Goal: Task Accomplishment & Management: Use online tool/utility

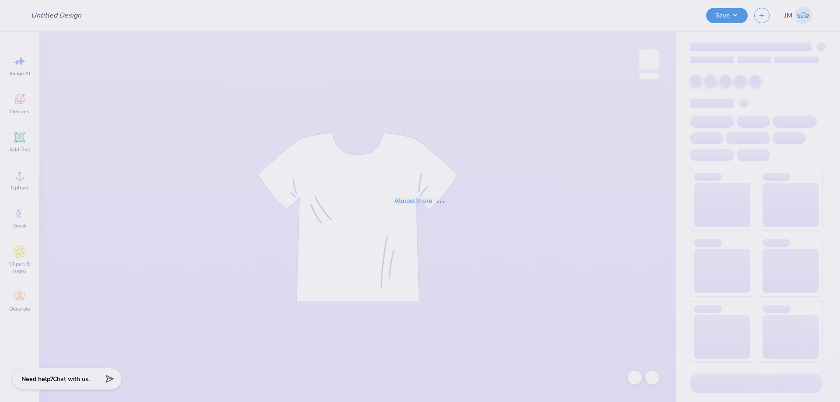
type input "Big Little"
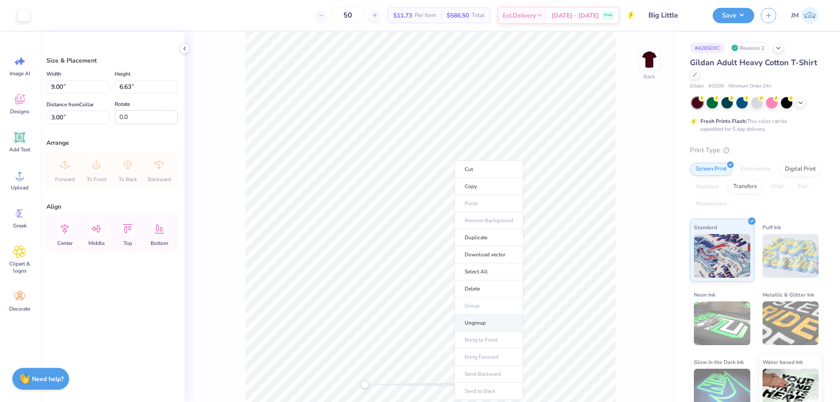
click at [472, 321] on li "Ungroup" at bounding box center [488, 322] width 69 height 17
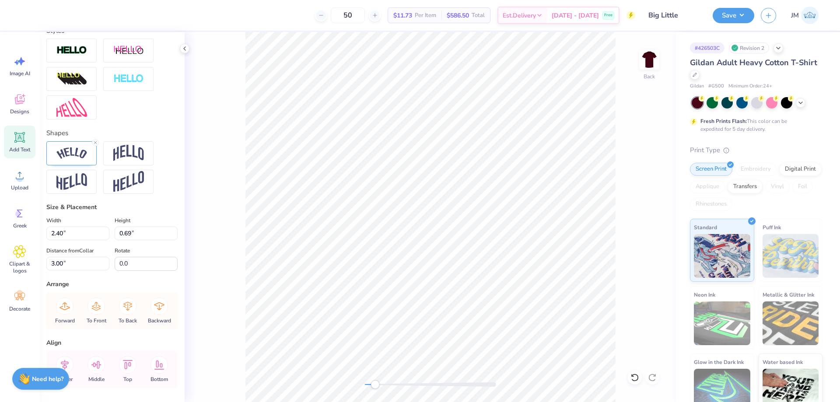
scroll to position [335, 0]
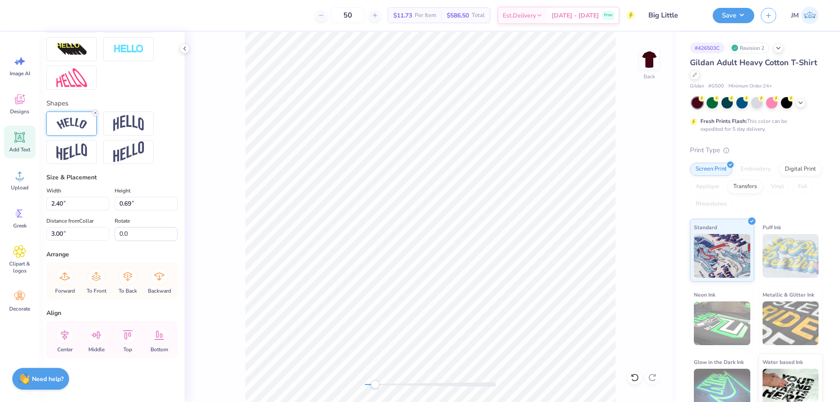
click at [94, 111] on icon at bounding box center [95, 112] width 5 height 5
type input "2.66"
type input "1.40"
type input "4.06"
type input "1.82"
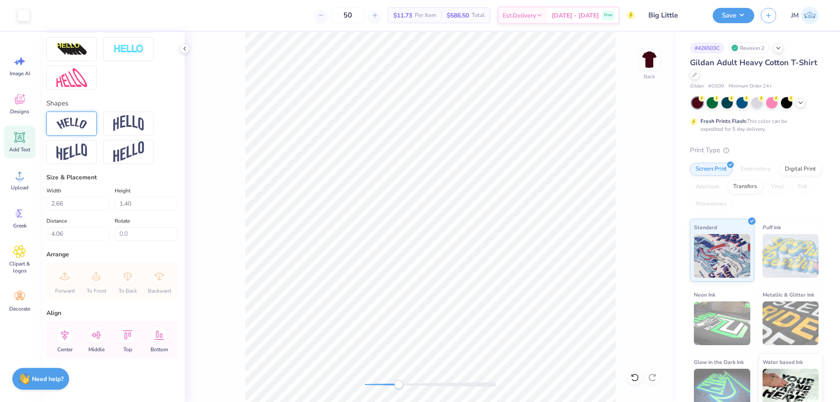
type input "0.46"
type input "3.12"
click at [70, 203] on input "1.82" at bounding box center [77, 204] width 63 height 14
type input "2.66"
type input "0.67"
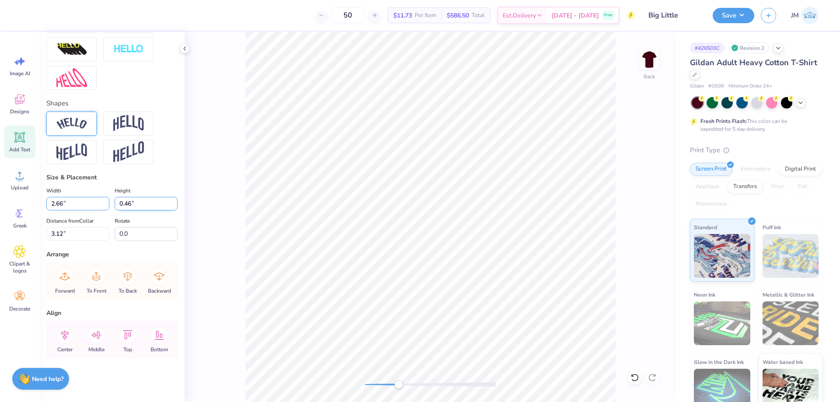
type input "3.01"
click at [69, 339] on icon at bounding box center [64, 334] width 17 height 17
type input "1.40"
type input "4.06"
click at [68, 328] on icon at bounding box center [64, 334] width 17 height 17
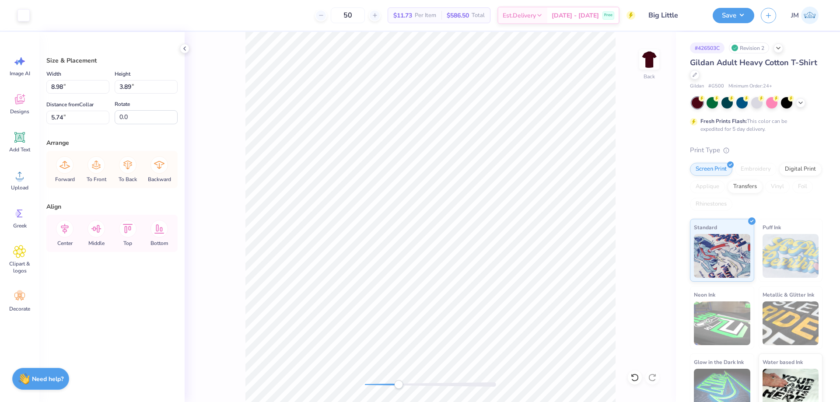
type input "8.98"
type input "3.89"
type input "5.74"
click at [483, 302] on li "Group" at bounding box center [499, 305] width 69 height 17
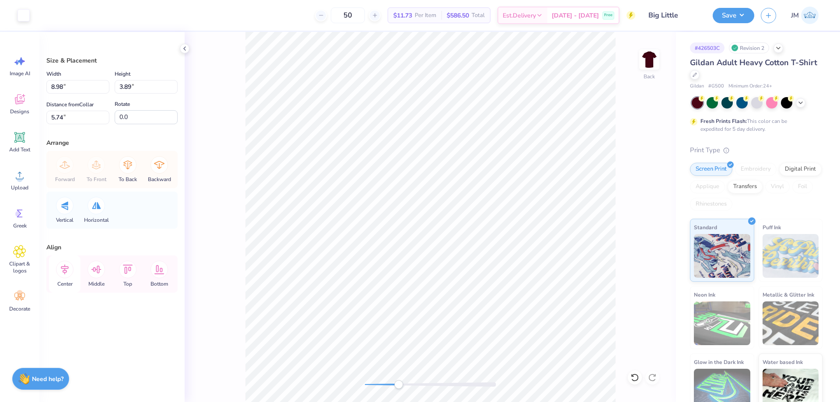
click at [69, 270] on icon at bounding box center [64, 269] width 17 height 17
click at [69, 269] on icon at bounding box center [64, 269] width 17 height 17
click at [408, 391] on li "Send to Back" at bounding box center [422, 391] width 69 height 17
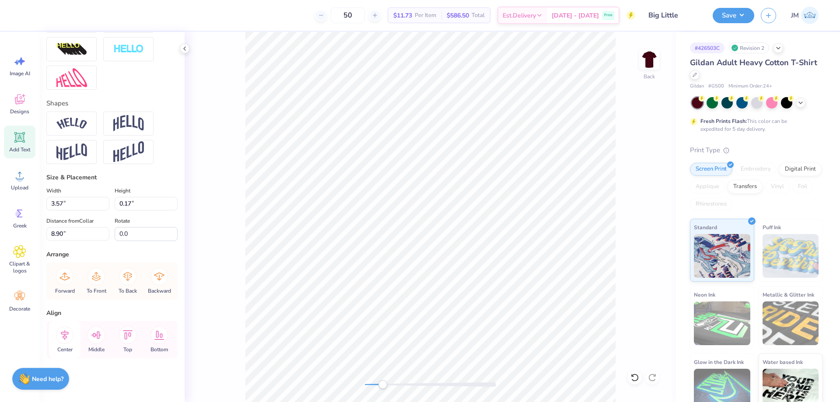
click at [69, 334] on icon at bounding box center [64, 334] width 17 height 17
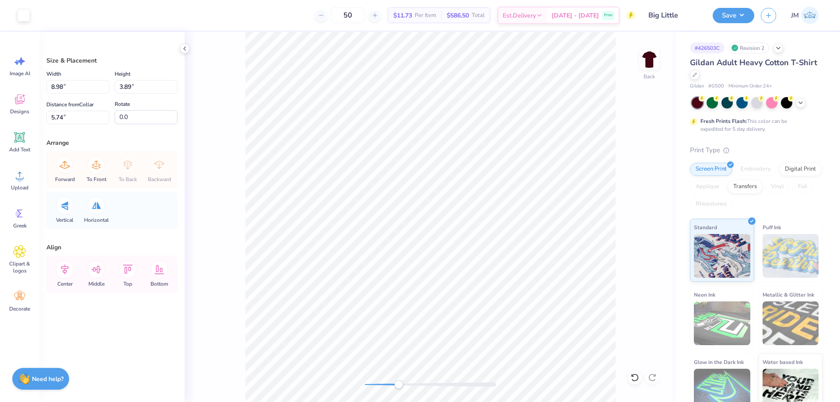
type input "8.98"
type input "5.74"
type input "8.98"
type input "3.89"
type input "5.73"
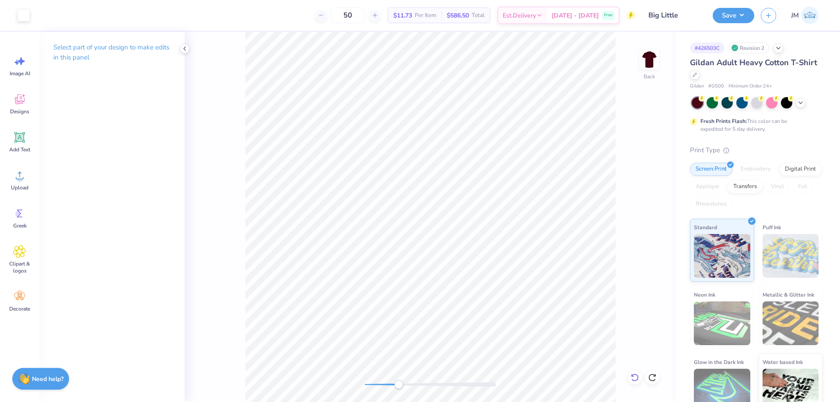
click at [634, 377] on icon at bounding box center [634, 377] width 9 height 9
click at [633, 377] on icon at bounding box center [634, 377] width 9 height 9
click at [632, 385] on div "Back" at bounding box center [430, 217] width 491 height 370
click at [632, 384] on div at bounding box center [635, 377] width 14 height 14
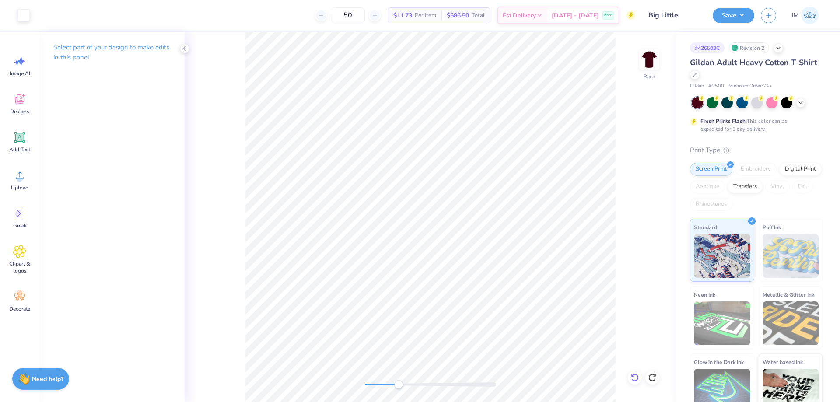
click at [632, 384] on div at bounding box center [635, 377] width 14 height 14
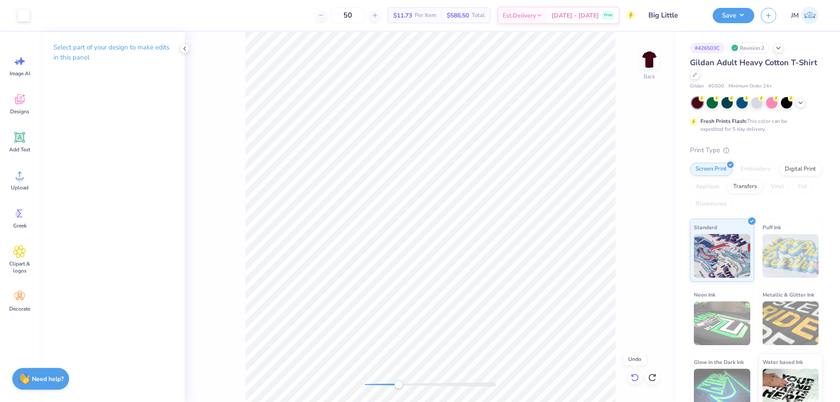
click at [632, 384] on div at bounding box center [635, 377] width 14 height 14
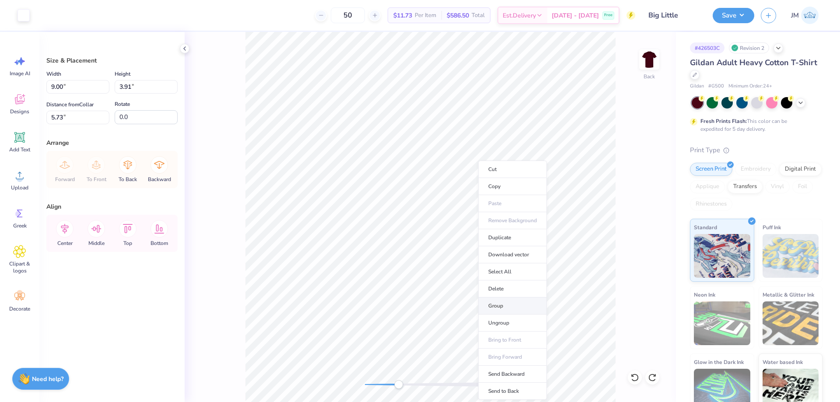
click at [509, 308] on li "Group" at bounding box center [512, 305] width 69 height 17
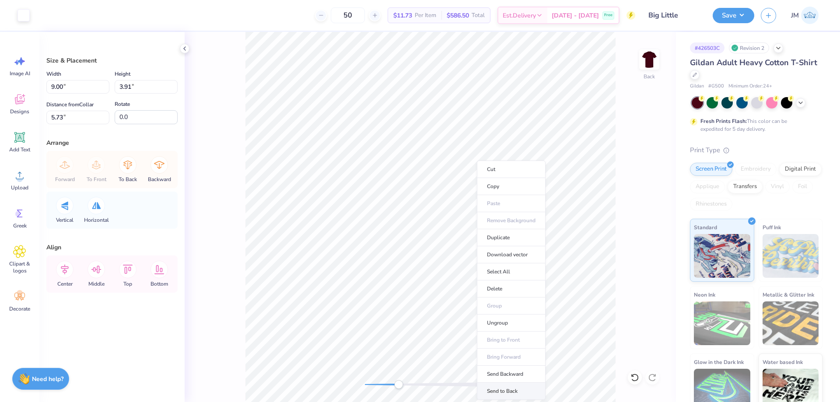
click at [512, 388] on li "Send to Back" at bounding box center [511, 391] width 69 height 17
click at [71, 274] on icon at bounding box center [64, 269] width 17 height 17
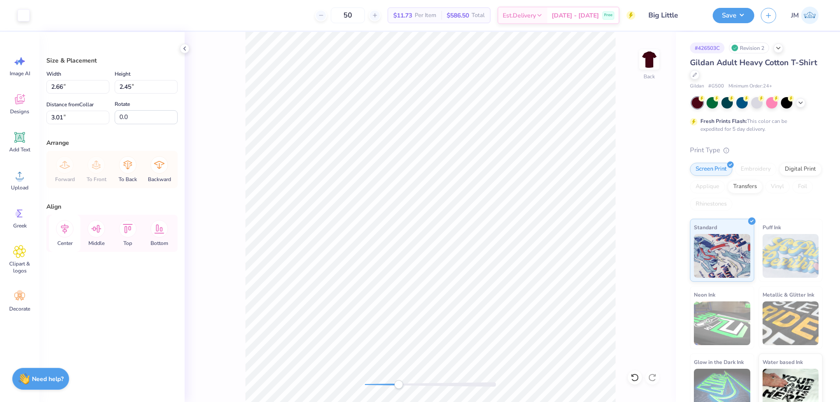
click at [57, 227] on icon at bounding box center [64, 228] width 17 height 17
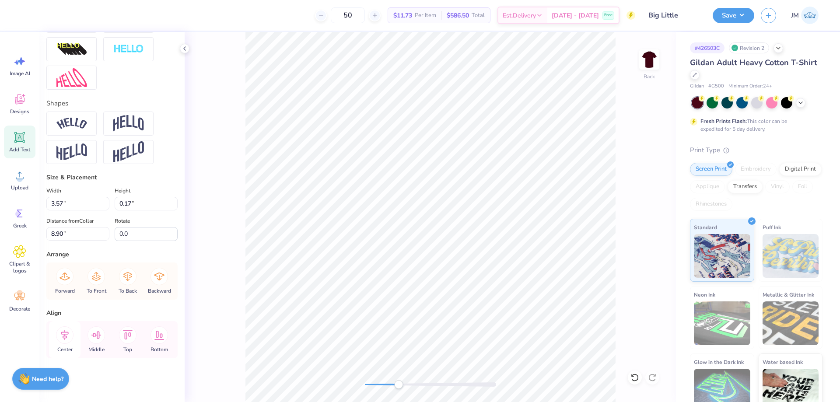
click at [70, 329] on icon at bounding box center [64, 334] width 17 height 17
click at [62, 337] on icon at bounding box center [64, 334] width 17 height 17
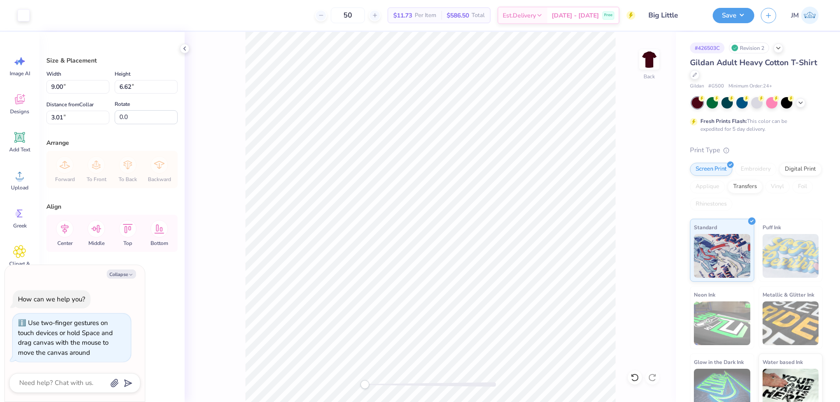
type textarea "x"
click at [71, 122] on input "3.01" at bounding box center [77, 118] width 63 height 14
type input "3"
type textarea "x"
type input "3.00"
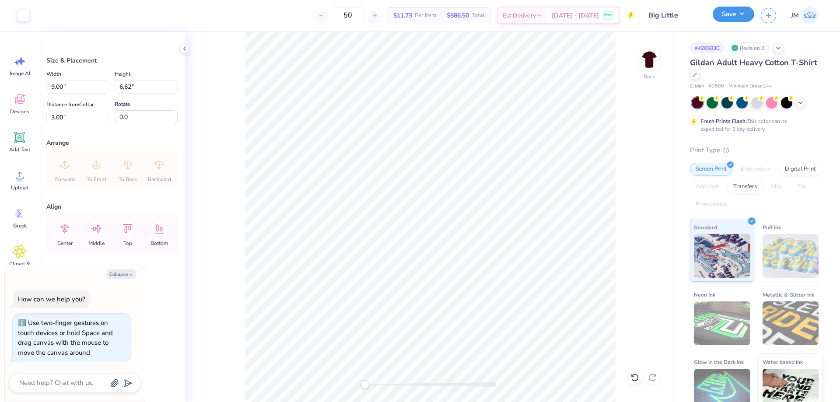
click at [744, 9] on button "Save" at bounding box center [733, 14] width 42 height 15
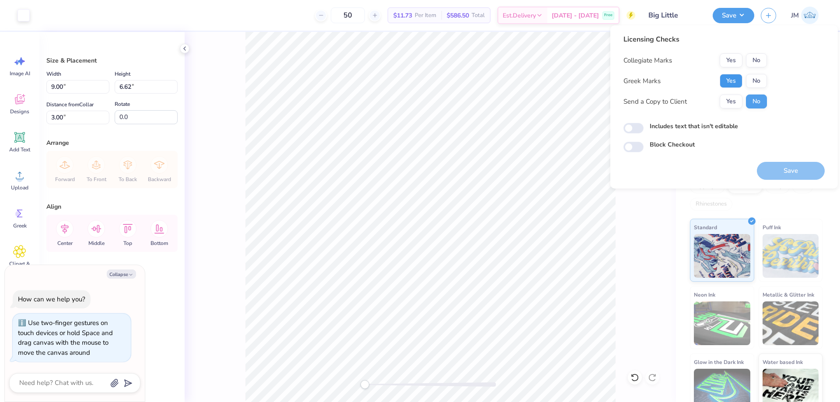
click at [738, 80] on button "Yes" at bounding box center [730, 81] width 23 height 14
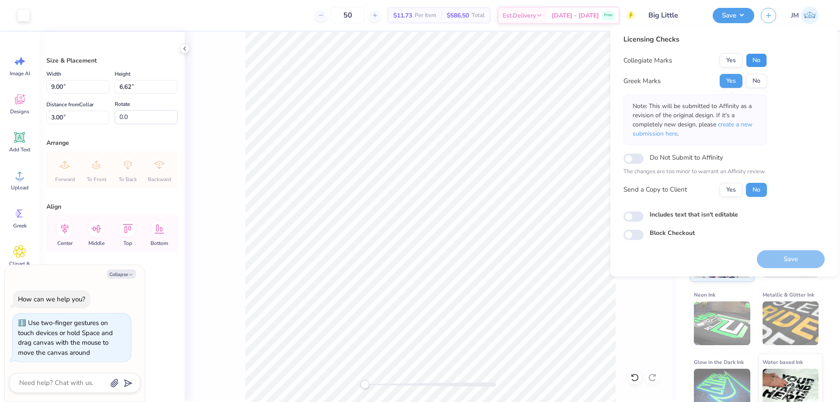
click at [763, 61] on button "No" at bounding box center [756, 60] width 21 height 14
click at [774, 252] on button "Save" at bounding box center [791, 259] width 68 height 18
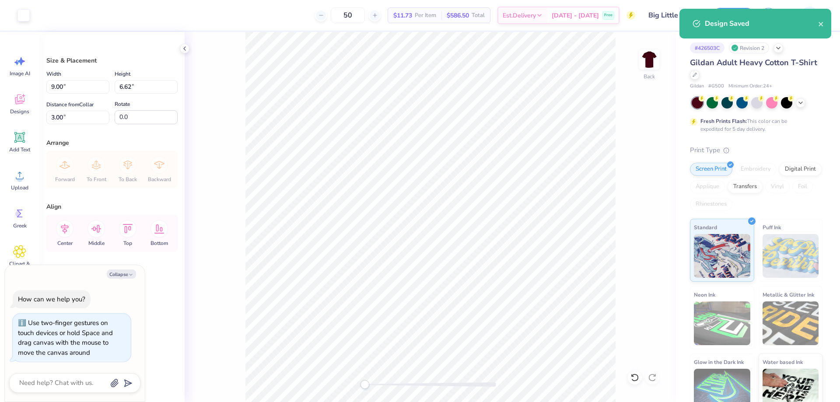
type textarea "x"
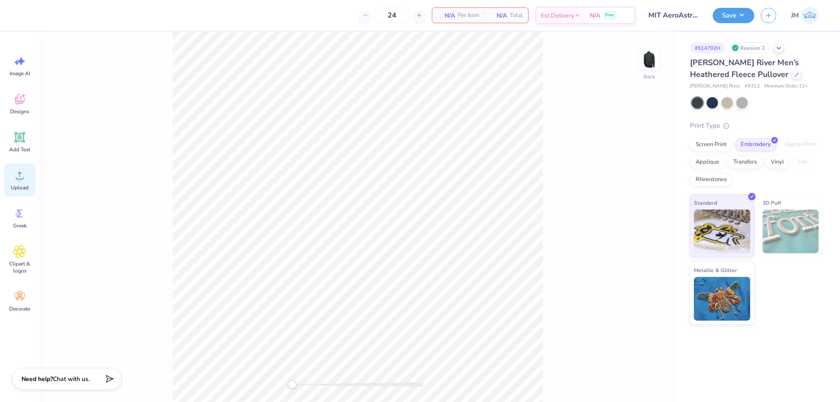
click at [15, 180] on icon at bounding box center [19, 175] width 13 height 13
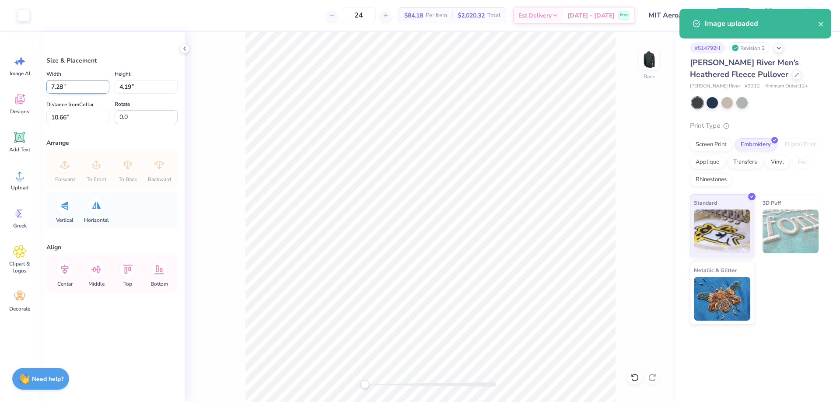
click at [85, 87] on input "7.28" at bounding box center [77, 87] width 63 height 14
type input "4.00"
type input "2.30"
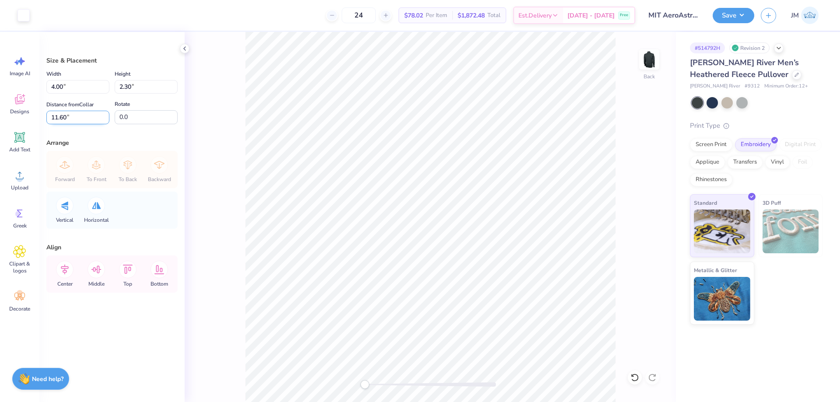
click at [91, 116] on input "11.60" at bounding box center [77, 118] width 63 height 14
type input "3"
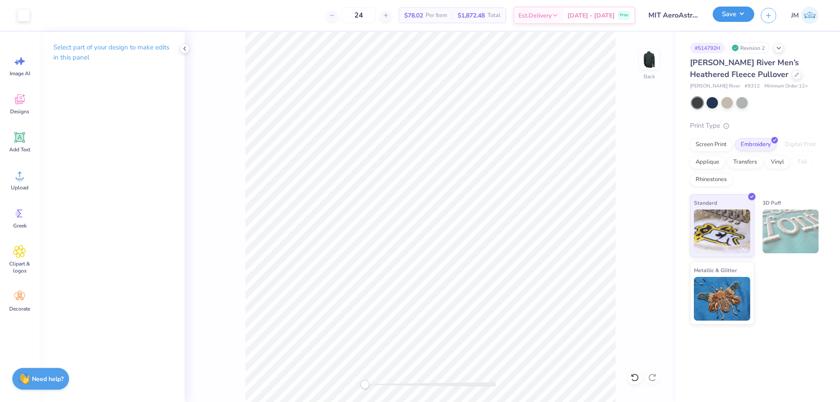
click at [741, 17] on button "Save" at bounding box center [733, 14] width 42 height 15
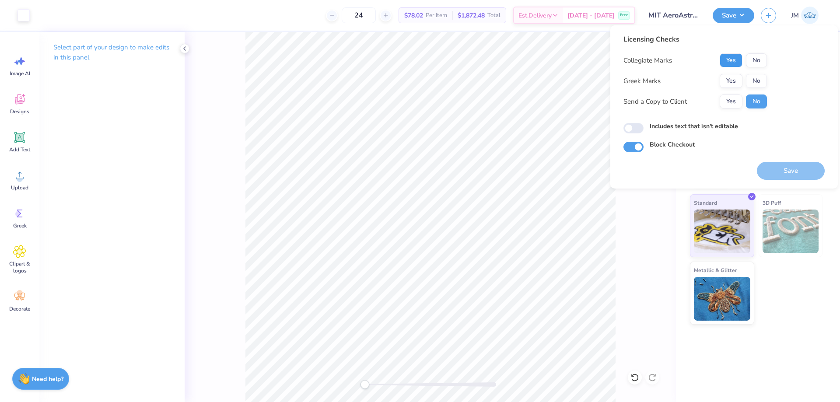
click at [738, 56] on button "Yes" at bounding box center [730, 60] width 23 height 14
click at [754, 77] on button "No" at bounding box center [756, 81] width 21 height 14
click at [779, 166] on button "Save" at bounding box center [791, 171] width 68 height 18
